Goal: Task Accomplishment & Management: Use online tool/utility

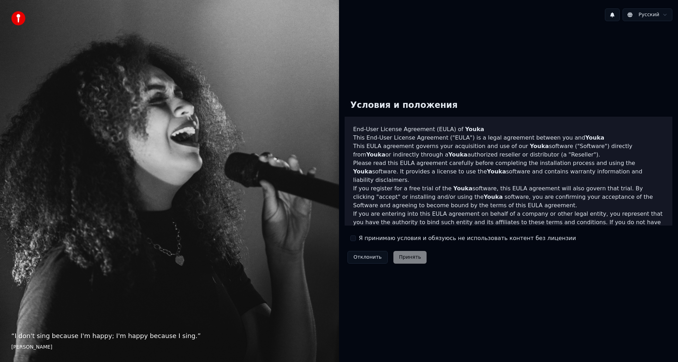
click at [371, 236] on label "Я принимаю условия и обязуюсь не использовать контент без лицензии" at bounding box center [467, 238] width 217 height 8
click at [356, 236] on button "Я принимаю условия и обязуюсь не использовать контент без лицензии" at bounding box center [353, 239] width 6 height 6
click at [409, 258] on button "Принять" at bounding box center [410, 257] width 34 height 13
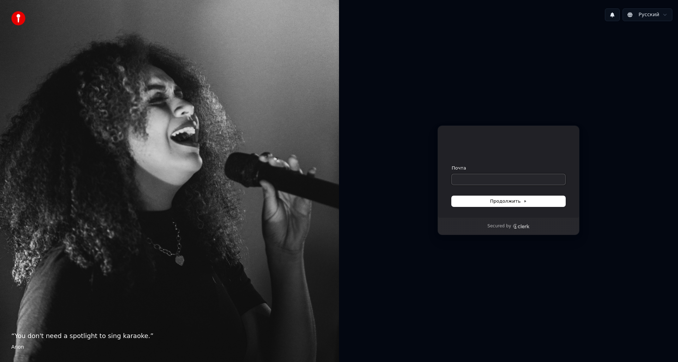
click at [489, 175] on input "Почта" at bounding box center [508, 179] width 114 height 11
click at [498, 193] on form "**********" at bounding box center [508, 186] width 114 height 42
click at [498, 194] on form "**********" at bounding box center [508, 186] width 114 height 42
click at [497, 200] on span "Продолжить" at bounding box center [508, 201] width 37 height 6
type input "**********"
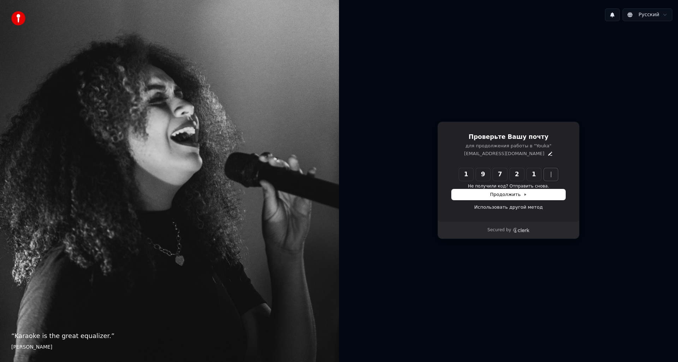
type input "******"
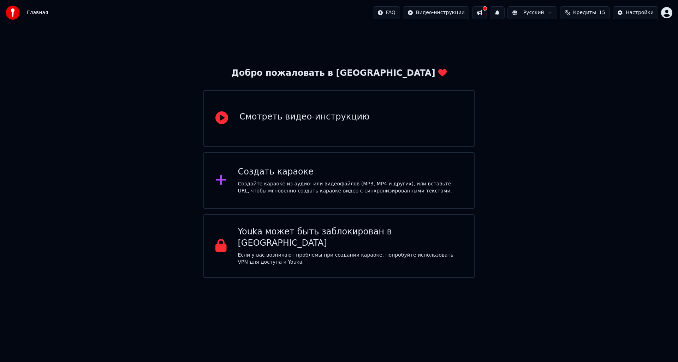
click at [368, 176] on div "Создать караоке" at bounding box center [350, 172] width 225 height 11
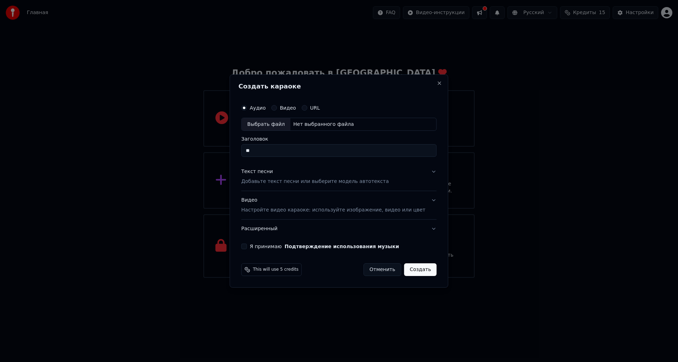
type input "*"
type input "***"
click at [422, 170] on button "Текст песни Добавьте текст песни или выберите модель автотекста" at bounding box center [338, 177] width 195 height 28
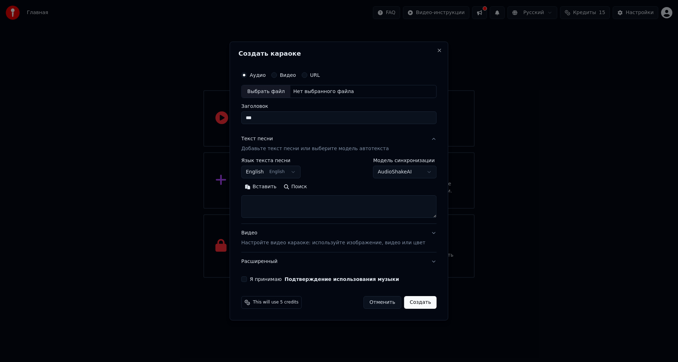
click at [266, 169] on button "English English" at bounding box center [270, 172] width 59 height 13
select select "**"
click at [270, 206] on textarea at bounding box center [338, 207] width 195 height 23
paste textarea "**********"
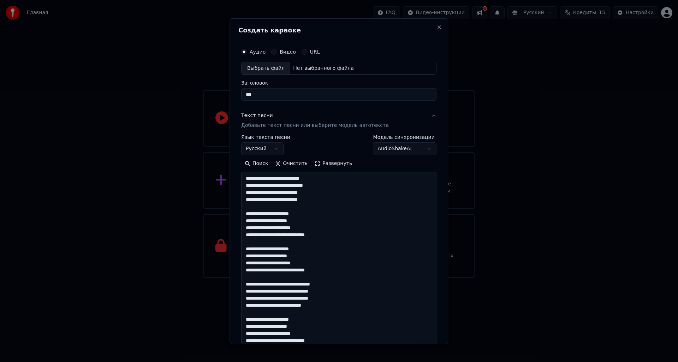
scroll to position [291, 0]
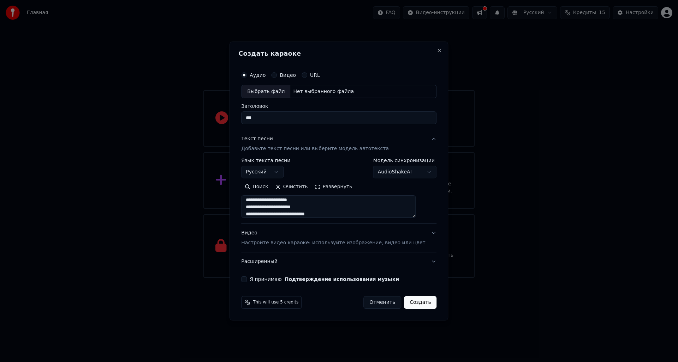
type textarea "**********"
click at [281, 78] on div "Аудио Видео URL" at bounding box center [338, 75] width 195 height 14
click at [286, 75] on div "Видео" at bounding box center [283, 75] width 25 height 6
click at [277, 76] on button "Видео" at bounding box center [274, 75] width 6 height 6
click at [284, 90] on div "Выбрать файл" at bounding box center [265, 91] width 49 height 13
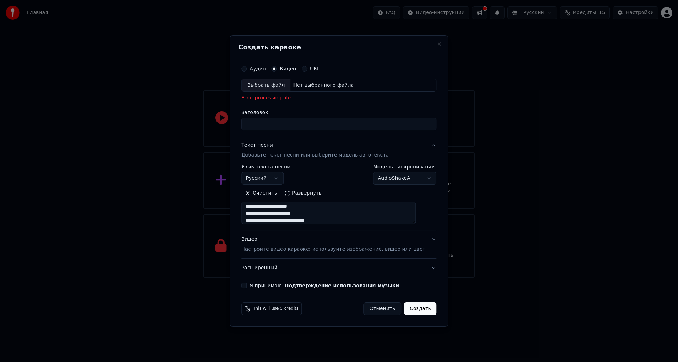
click at [328, 120] on input "Заголовок" at bounding box center [338, 124] width 195 height 13
click at [328, 123] on input "Заголовок" at bounding box center [338, 124] width 195 height 13
type input "***"
click at [284, 85] on div "Выбрать файл" at bounding box center [265, 85] width 49 height 13
click at [331, 80] on div "Выбрать файл Нет выбранного файла" at bounding box center [338, 85] width 195 height 13
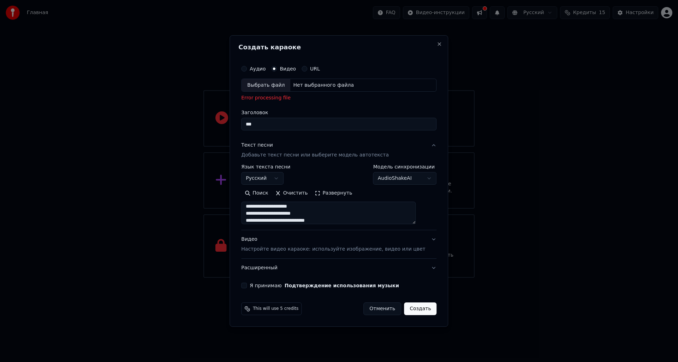
click at [421, 240] on button "Видео Настройте видео караоке: используйте изображение, видео или цвет" at bounding box center [338, 244] width 195 height 28
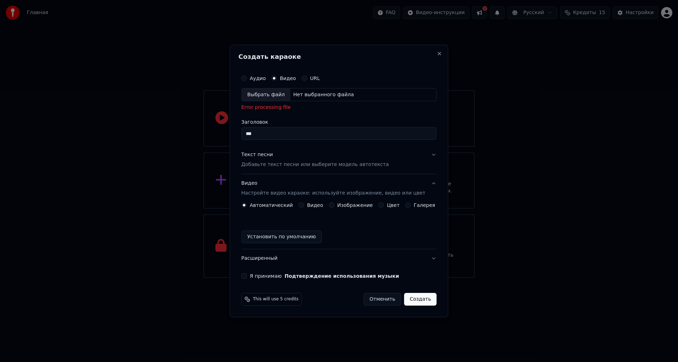
click at [262, 74] on div "Аудио Видео URL" at bounding box center [338, 78] width 195 height 14
click at [262, 79] on label "Аудио" at bounding box center [258, 78] width 16 height 5
click at [247, 79] on button "Аудио" at bounding box center [244, 79] width 6 height 6
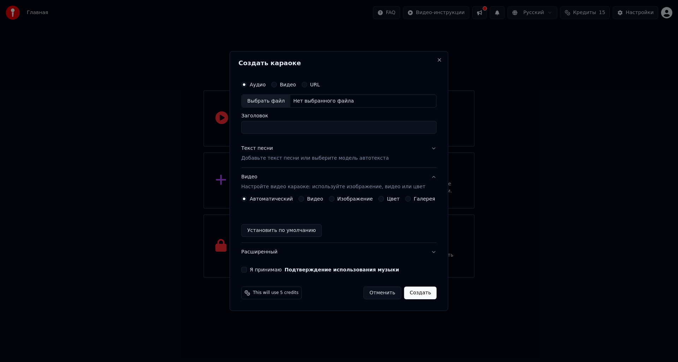
click at [293, 103] on div "Нет выбранного файла" at bounding box center [323, 101] width 66 height 7
click at [307, 84] on button "URL" at bounding box center [304, 85] width 6 height 6
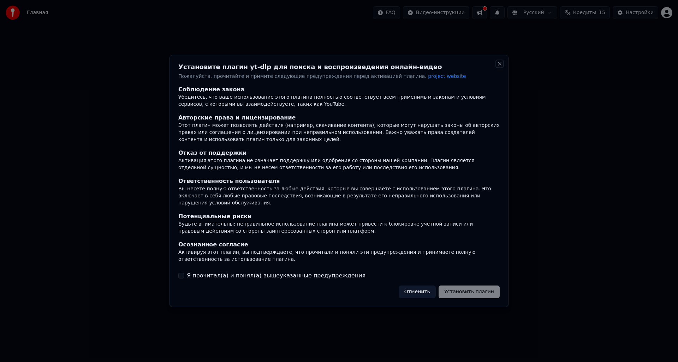
click at [500, 67] on button "Close" at bounding box center [500, 64] width 6 height 6
click at [429, 287] on button "Отменить" at bounding box center [416, 292] width 37 height 13
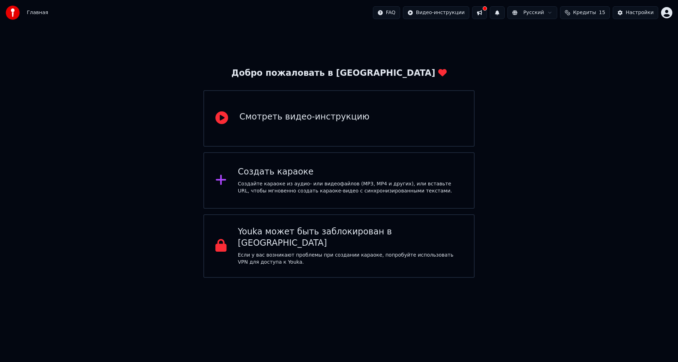
click at [361, 183] on div "Создайте караоке из аудио- или видеофайлов (MP3, MP4 и других), или вставьте UR…" at bounding box center [350, 188] width 225 height 14
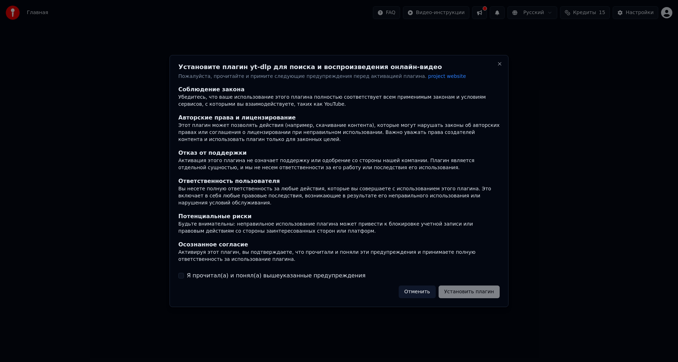
click at [428, 287] on button "Отменить" at bounding box center [416, 292] width 37 height 13
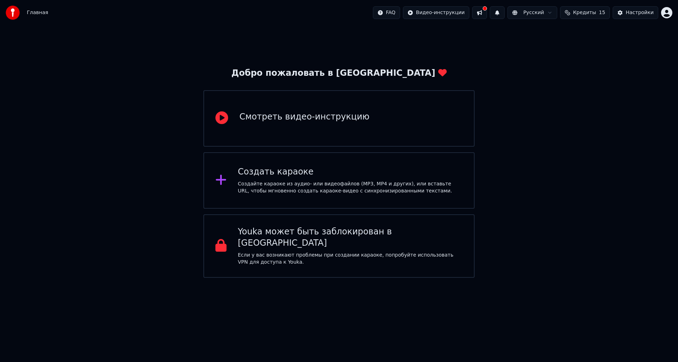
click at [311, 185] on div "Создайте караоке из аудио- или видеофайлов (MP3, MP4 и других), или вставьте UR…" at bounding box center [350, 188] width 225 height 14
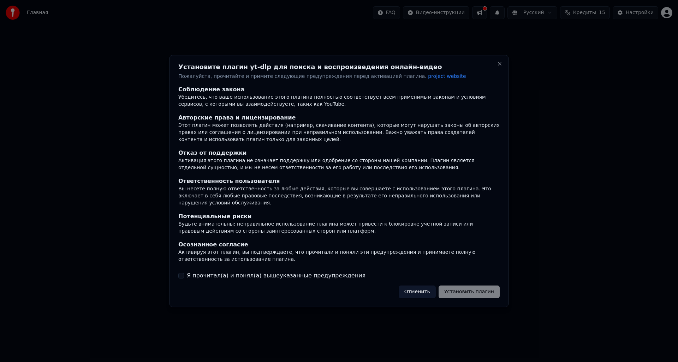
click at [225, 272] on label "Я прочитал(а) и понял(а) вышеуказанные предупреждения" at bounding box center [276, 276] width 179 height 8
click at [184, 273] on button "Я прочитал(а) и понял(а) вышеуказанные предупреждения" at bounding box center [181, 276] width 6 height 6
click at [468, 292] on button "Установить плагин" at bounding box center [468, 292] width 61 height 13
click at [418, 292] on div "Отменить Установить плагин" at bounding box center [444, 292] width 109 height 13
click at [498, 67] on button "Close" at bounding box center [500, 64] width 6 height 6
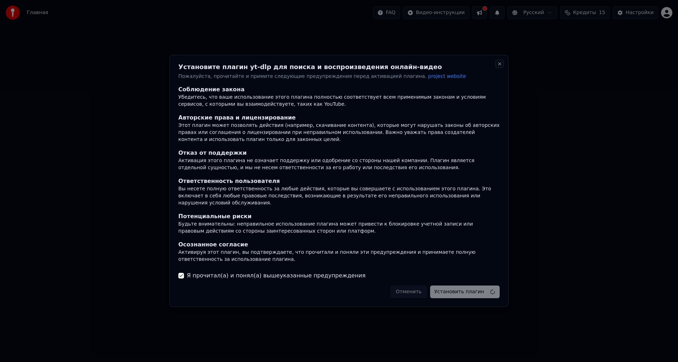
click at [500, 67] on button "Close" at bounding box center [500, 64] width 6 height 6
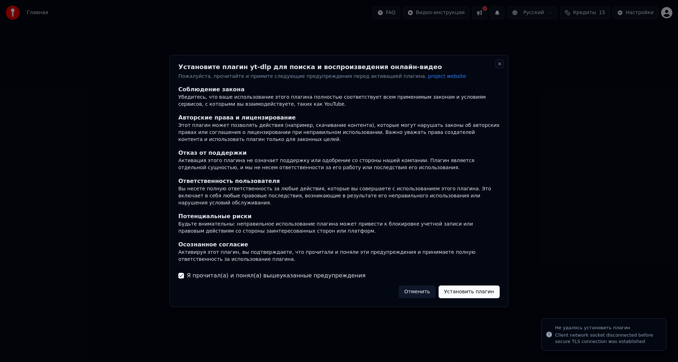
click at [501, 67] on button "Close" at bounding box center [500, 64] width 6 height 6
click at [419, 290] on button "Отменить" at bounding box center [416, 292] width 37 height 13
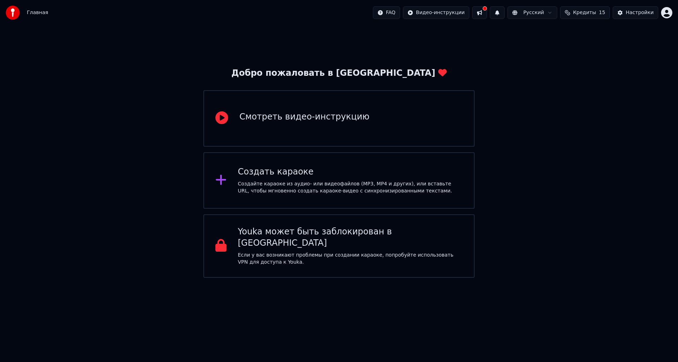
click at [364, 169] on div "Создать караоке" at bounding box center [350, 172] width 225 height 11
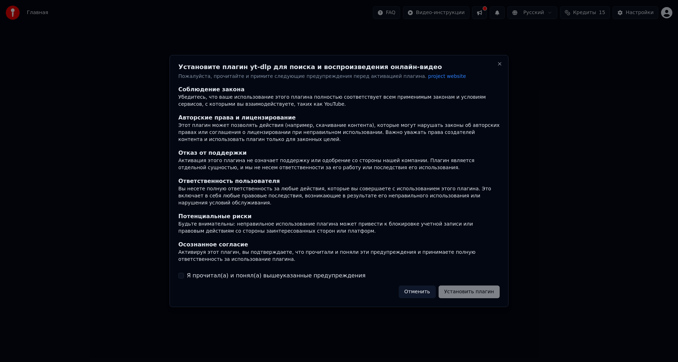
click at [254, 274] on label "Я прочитал(а) и понял(а) вышеуказанные предупреждения" at bounding box center [276, 276] width 179 height 8
click at [184, 274] on button "Я прочитал(а) и понял(а) вышеуказанные предупреждения" at bounding box center [181, 276] width 6 height 6
click at [423, 288] on button "Отменить" at bounding box center [416, 292] width 37 height 13
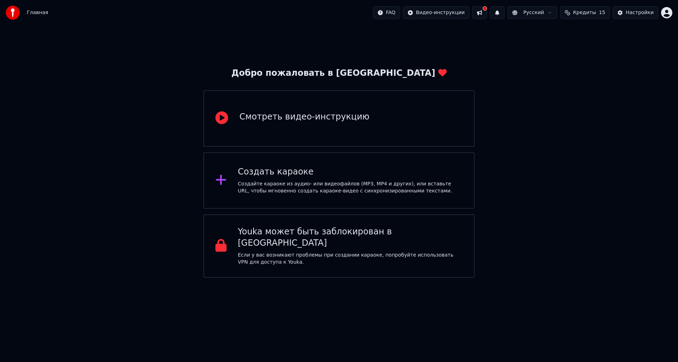
click at [392, 183] on div "Создайте караоке из аудио- или видеофайлов (MP3, MP4 и других), или вставьте UR…" at bounding box center [350, 188] width 225 height 14
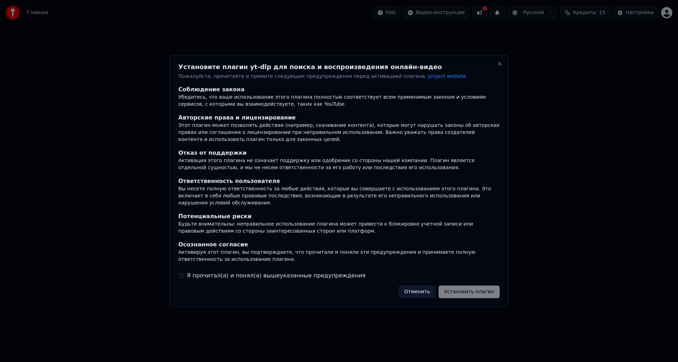
click at [311, 262] on div "Соблюдение закона Убедитесь, что ваше использование этого плагина полностью соо…" at bounding box center [338, 183] width 321 height 195
click at [310, 273] on label "Я прочитал(а) и понял(а) вышеуказанные предупреждения" at bounding box center [276, 276] width 179 height 8
click at [184, 273] on button "Я прочитал(а) и понял(а) вышеуказанные предупреждения" at bounding box center [181, 276] width 6 height 6
click at [474, 289] on button "Установить плагин" at bounding box center [468, 292] width 61 height 13
click at [426, 292] on button "Отменить" at bounding box center [416, 292] width 37 height 13
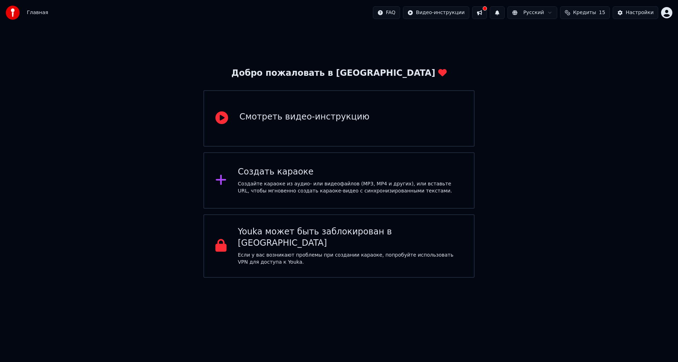
click at [418, 252] on p "Если у вас возникают проблемы при создании караоке, попробуйте использовать VPN…" at bounding box center [350, 259] width 225 height 14
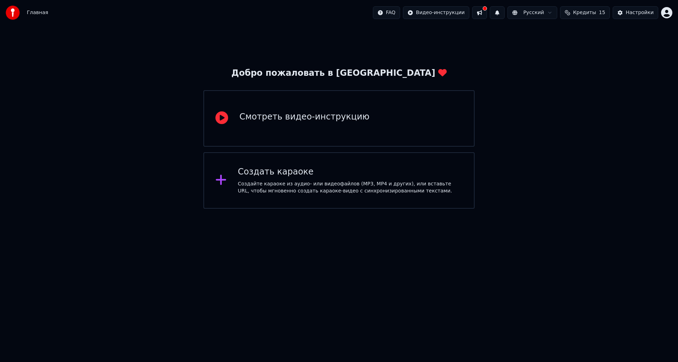
click at [35, 12] on span "Главная" at bounding box center [37, 12] width 21 height 7
